Goal: Task Accomplishment & Management: Manage account settings

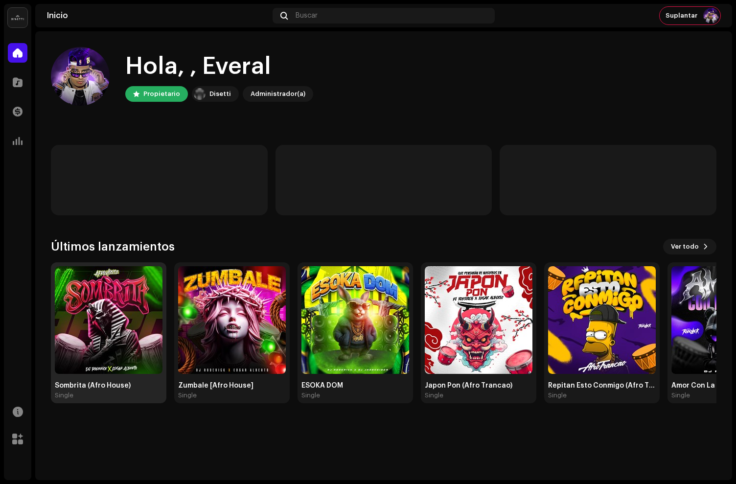
click at [121, 282] on img at bounding box center [109, 320] width 108 height 108
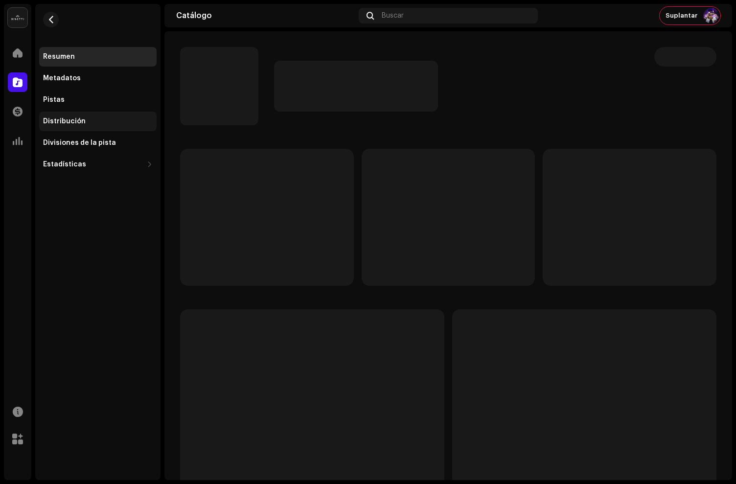
click at [71, 114] on div "Distribución" at bounding box center [97, 122] width 117 height 20
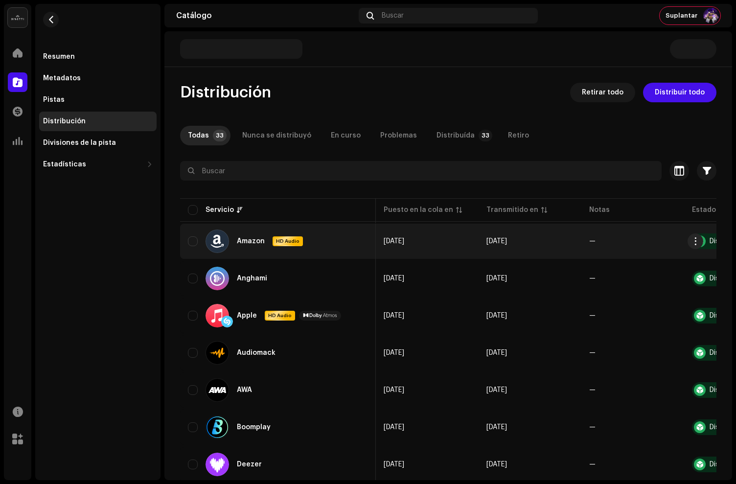
scroll to position [0, 76]
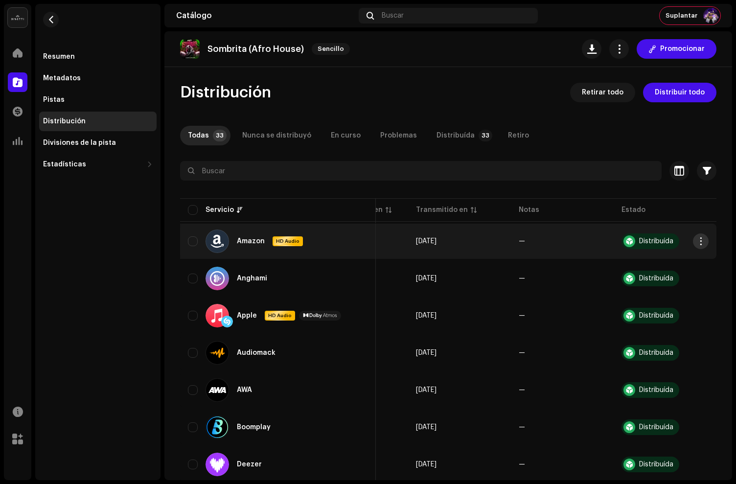
click at [697, 241] on span "button" at bounding box center [700, 241] width 7 height 8
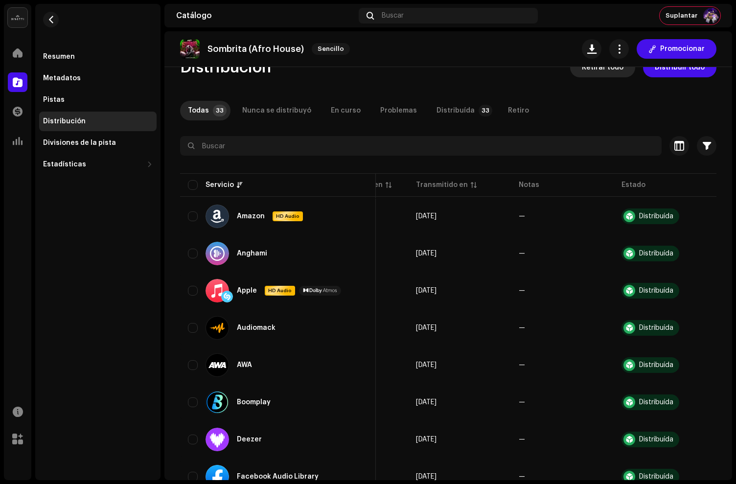
scroll to position [0, 0]
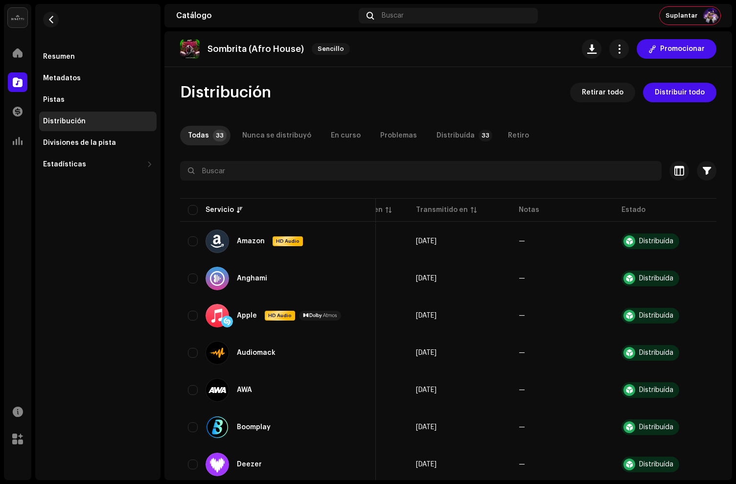
click at [21, 14] on img at bounding box center [18, 18] width 20 height 20
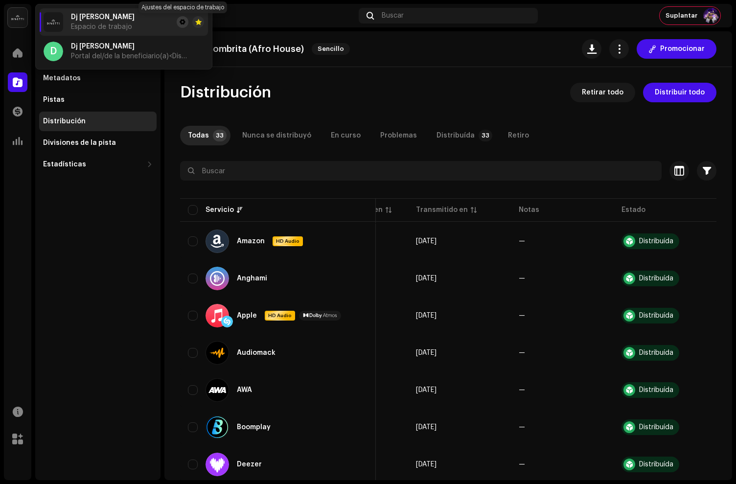
click at [181, 22] on span at bounding box center [183, 22] width 6 height 8
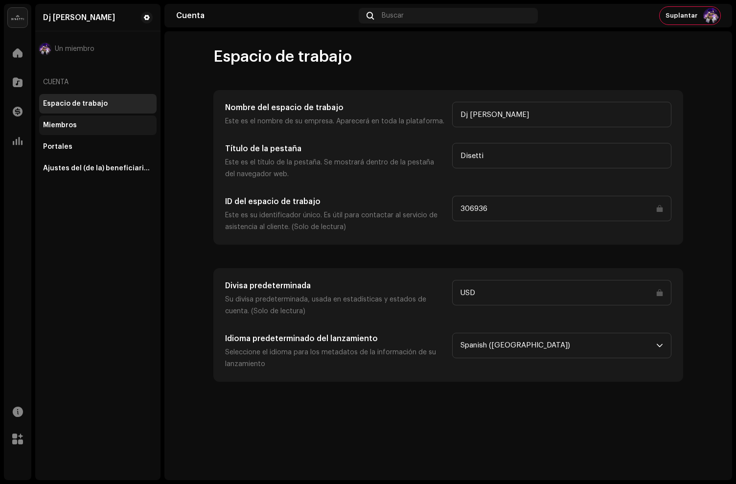
click at [71, 128] on div "Miembros" at bounding box center [60, 125] width 34 height 8
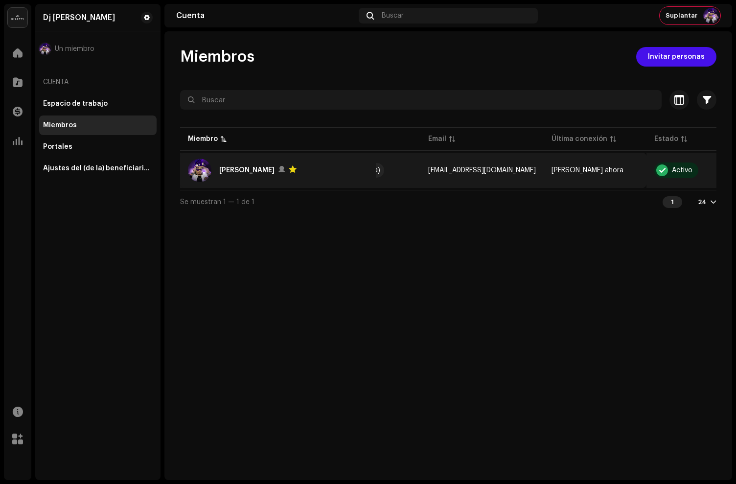
scroll to position [0, 78]
click at [627, 175] on td "Activo" at bounding box center [678, 170] width 103 height 35
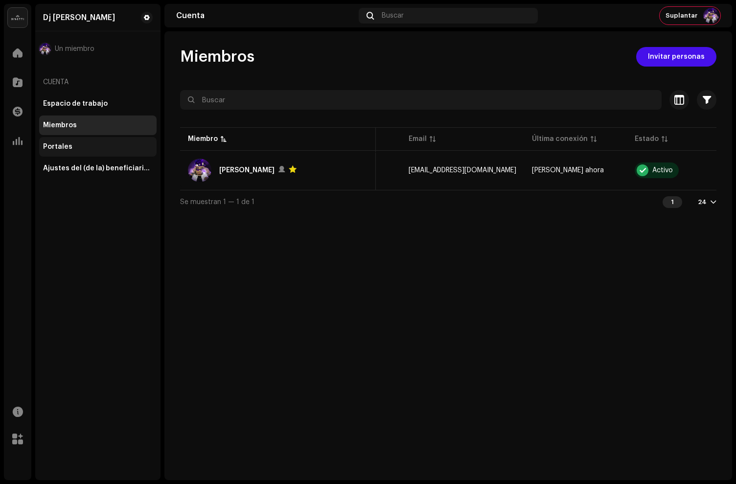
click at [89, 153] on div "Portales" at bounding box center [97, 147] width 117 height 20
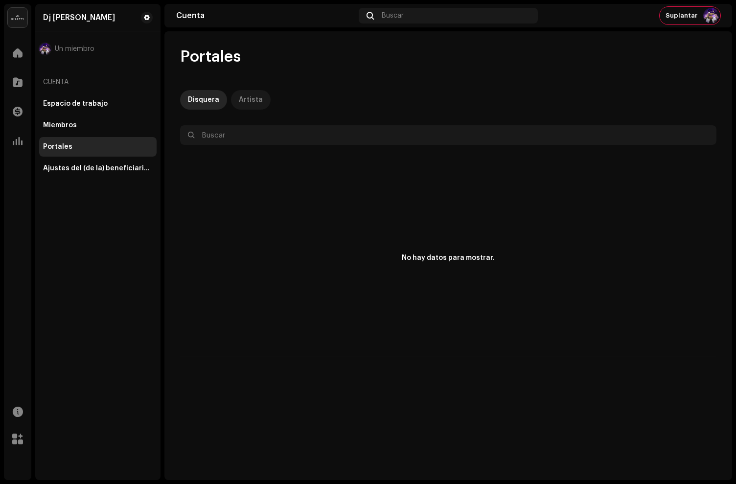
click at [255, 98] on div "Artista" at bounding box center [251, 100] width 24 height 20
click at [73, 159] on div "Ajustes del (de la) beneficiario(a)" at bounding box center [97, 168] width 117 height 20
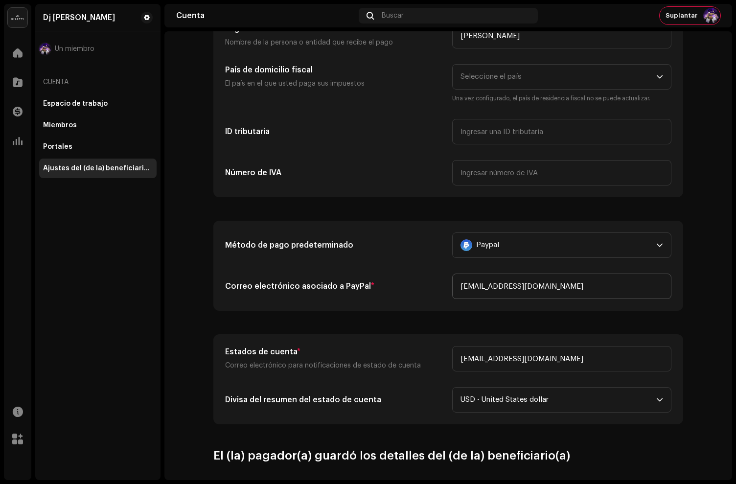
scroll to position [127, 0]
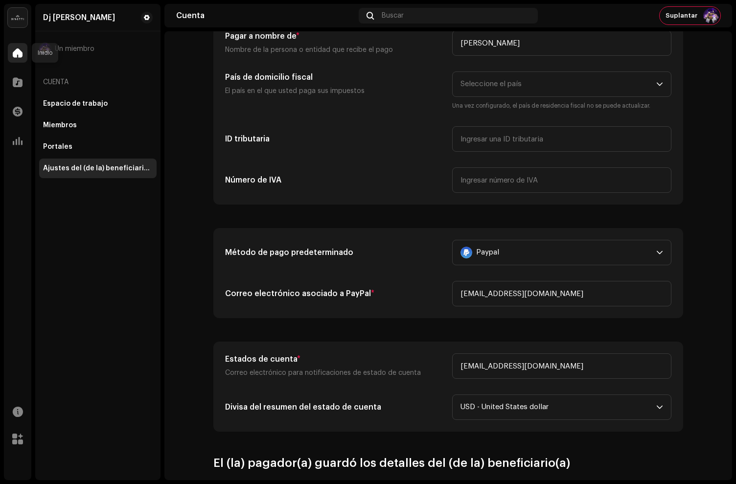
click at [21, 61] on div at bounding box center [18, 53] width 20 height 20
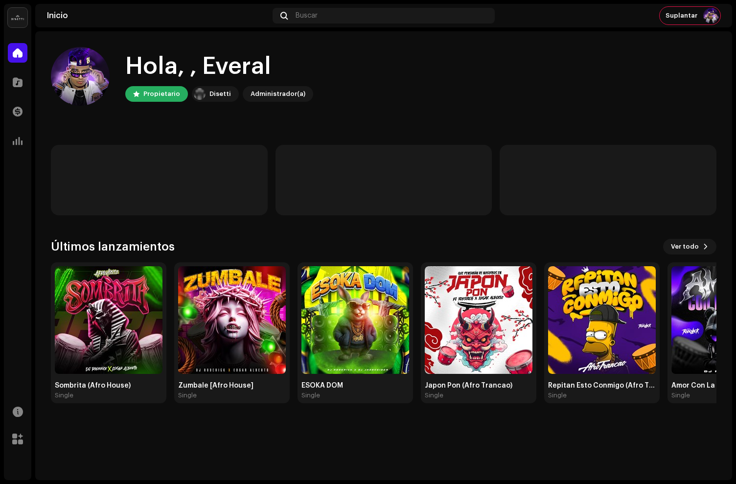
click at [15, 19] on img at bounding box center [18, 18] width 20 height 20
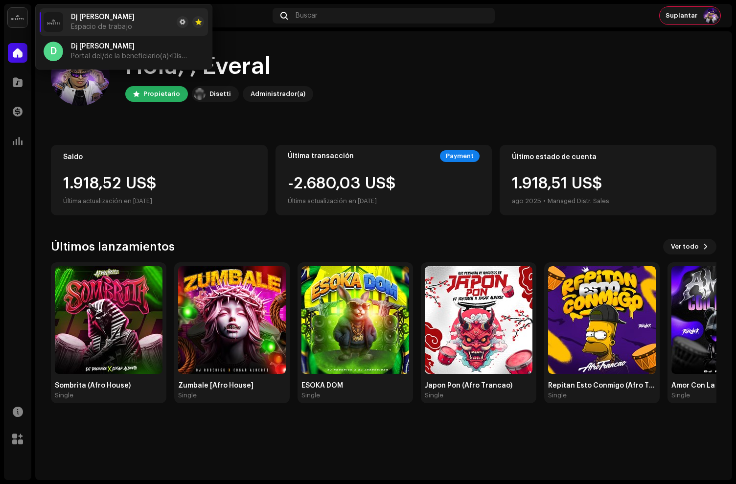
click at [718, 16] on img at bounding box center [711, 16] width 16 height 16
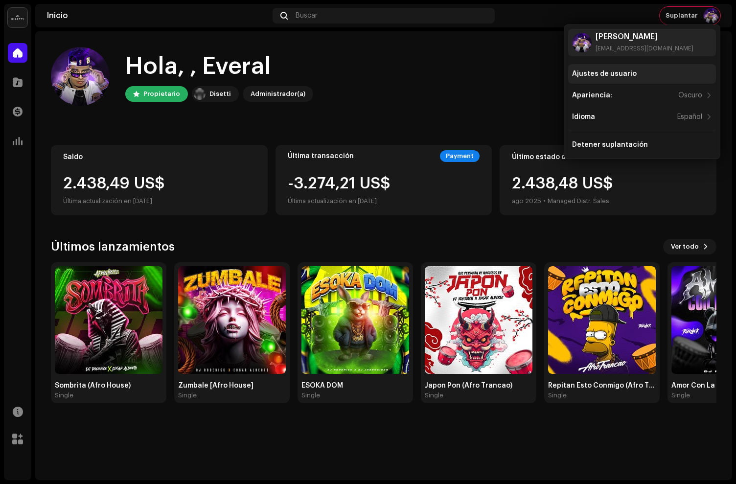
click at [593, 74] on div "Ajustes de usuario" at bounding box center [604, 74] width 65 height 8
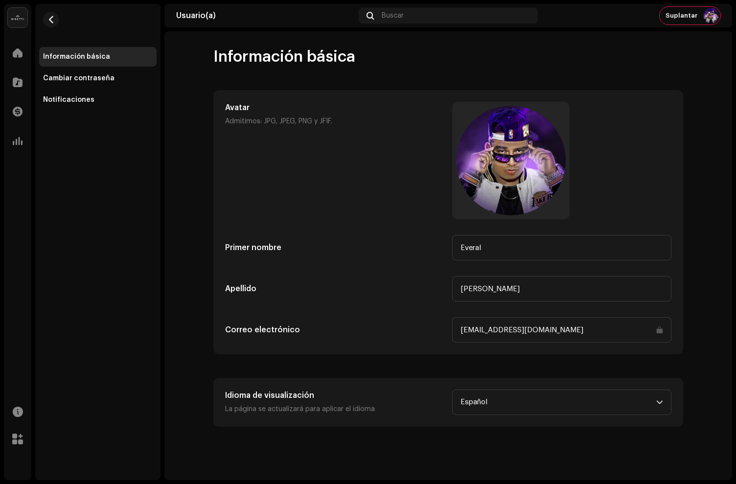
click at [583, 330] on input "[EMAIL_ADDRESS][DOMAIN_NAME]" at bounding box center [561, 329] width 219 height 25
drag, startPoint x: 591, startPoint y: 331, endPoint x: 445, endPoint y: 328, distance: 146.3
click at [445, 328] on div "Correo electrónico [EMAIL_ADDRESS][DOMAIN_NAME]" at bounding box center [448, 329] width 446 height 25
click at [80, 86] on div "Cambiar contraseña" at bounding box center [97, 78] width 117 height 20
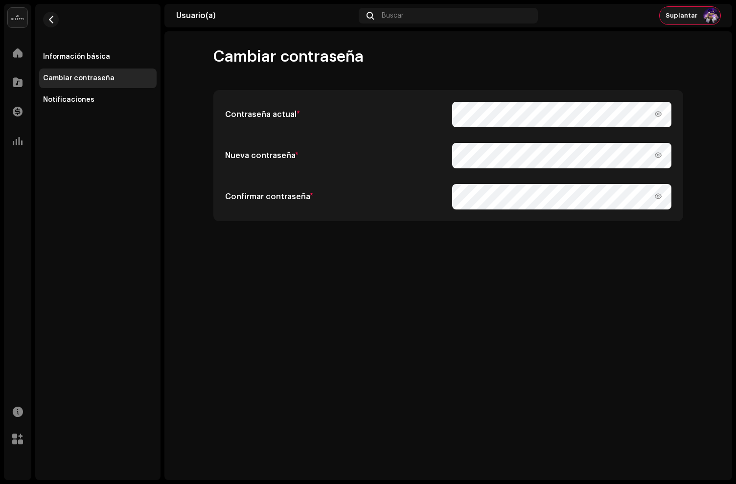
click at [692, 10] on div "Suplantar" at bounding box center [689, 16] width 61 height 18
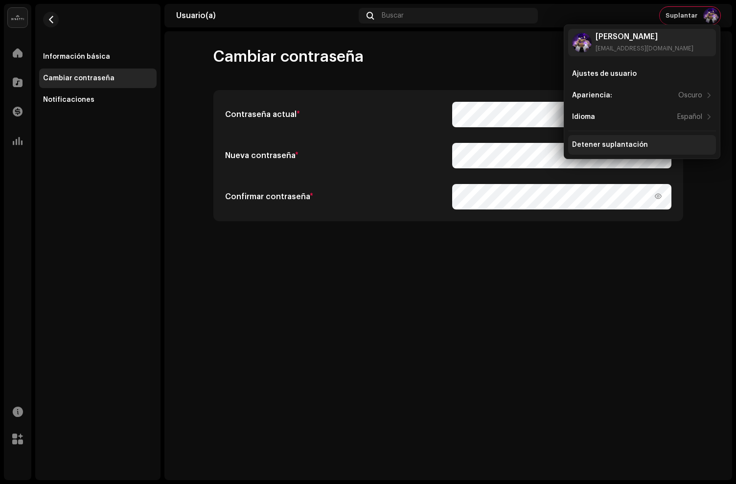
click at [584, 139] on div "Detener suplantación" at bounding box center [642, 145] width 148 height 20
